Goal: Find specific page/section: Find specific page/section

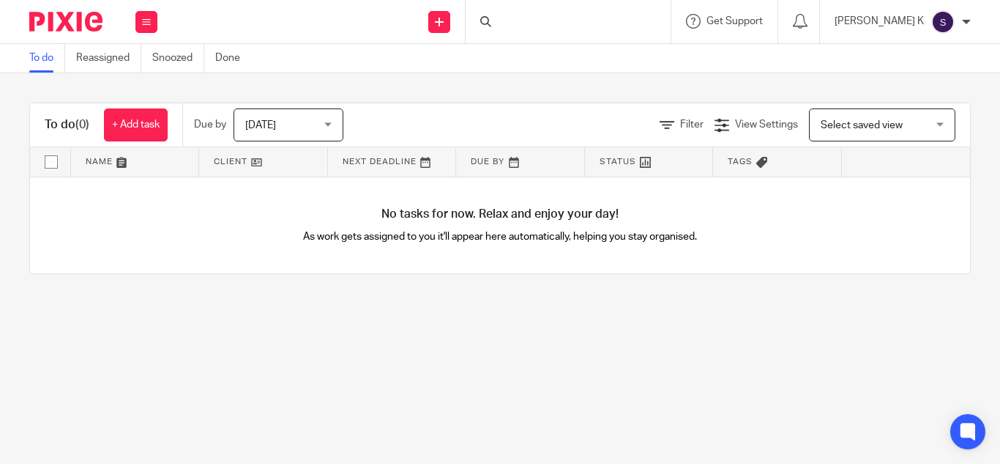
click at [558, 21] on div at bounding box center [568, 21] width 205 height 43
click at [551, 18] on div at bounding box center [568, 21] width 205 height 43
click at [583, 18] on input "Search" at bounding box center [561, 24] width 132 height 13
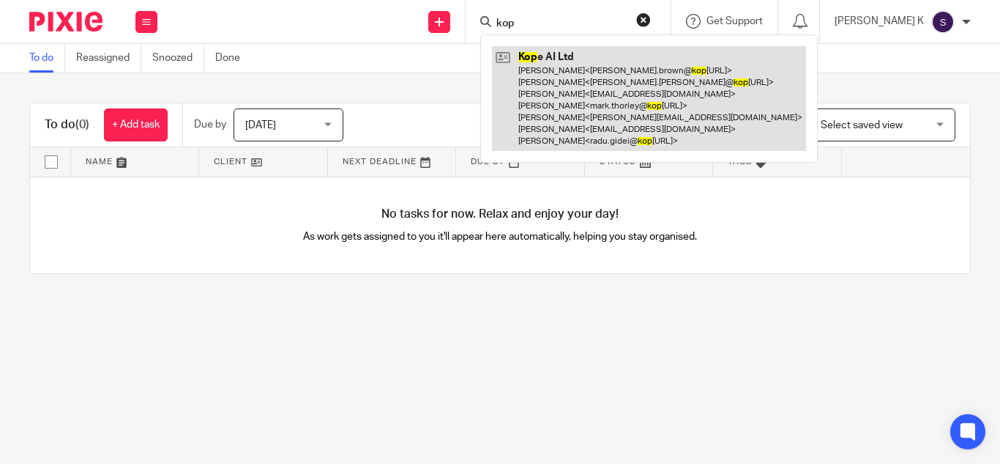
type input "kop"
click at [635, 105] on link at bounding box center [649, 98] width 314 height 105
